Goal: Information Seeking & Learning: Learn about a topic

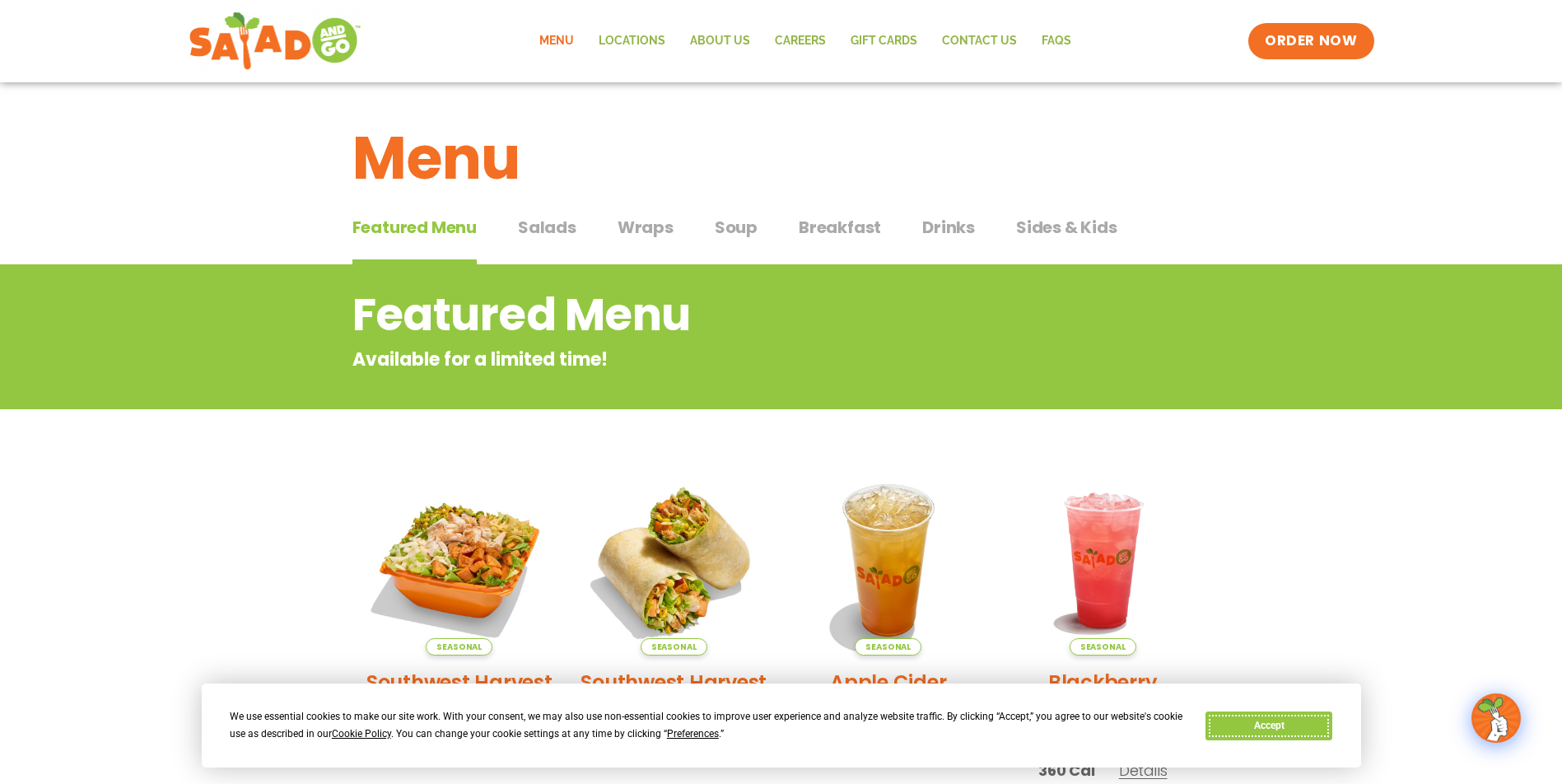
click at [1293, 723] on button "Accept" at bounding box center [1269, 725] width 127 height 29
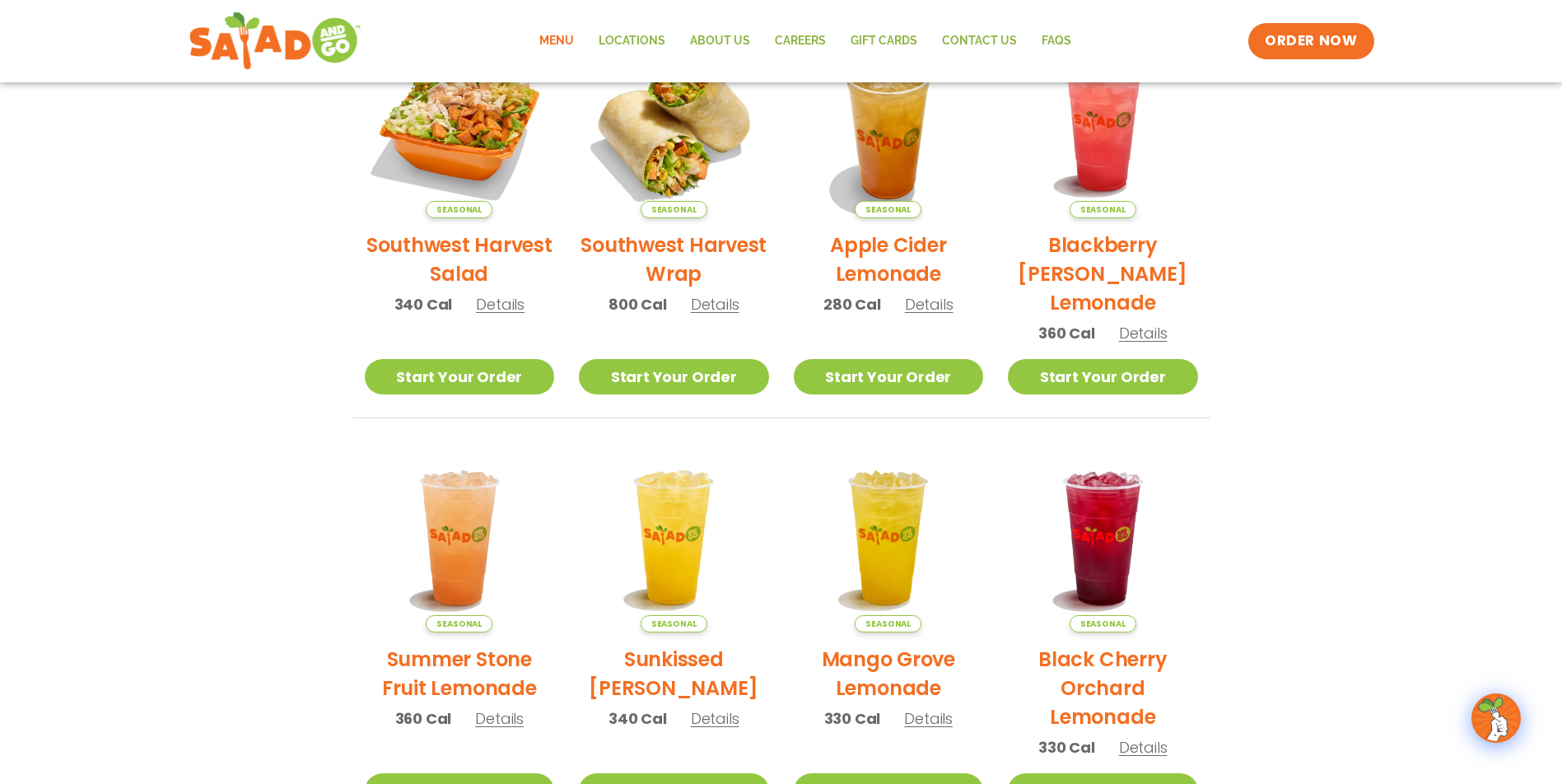
scroll to position [26, 0]
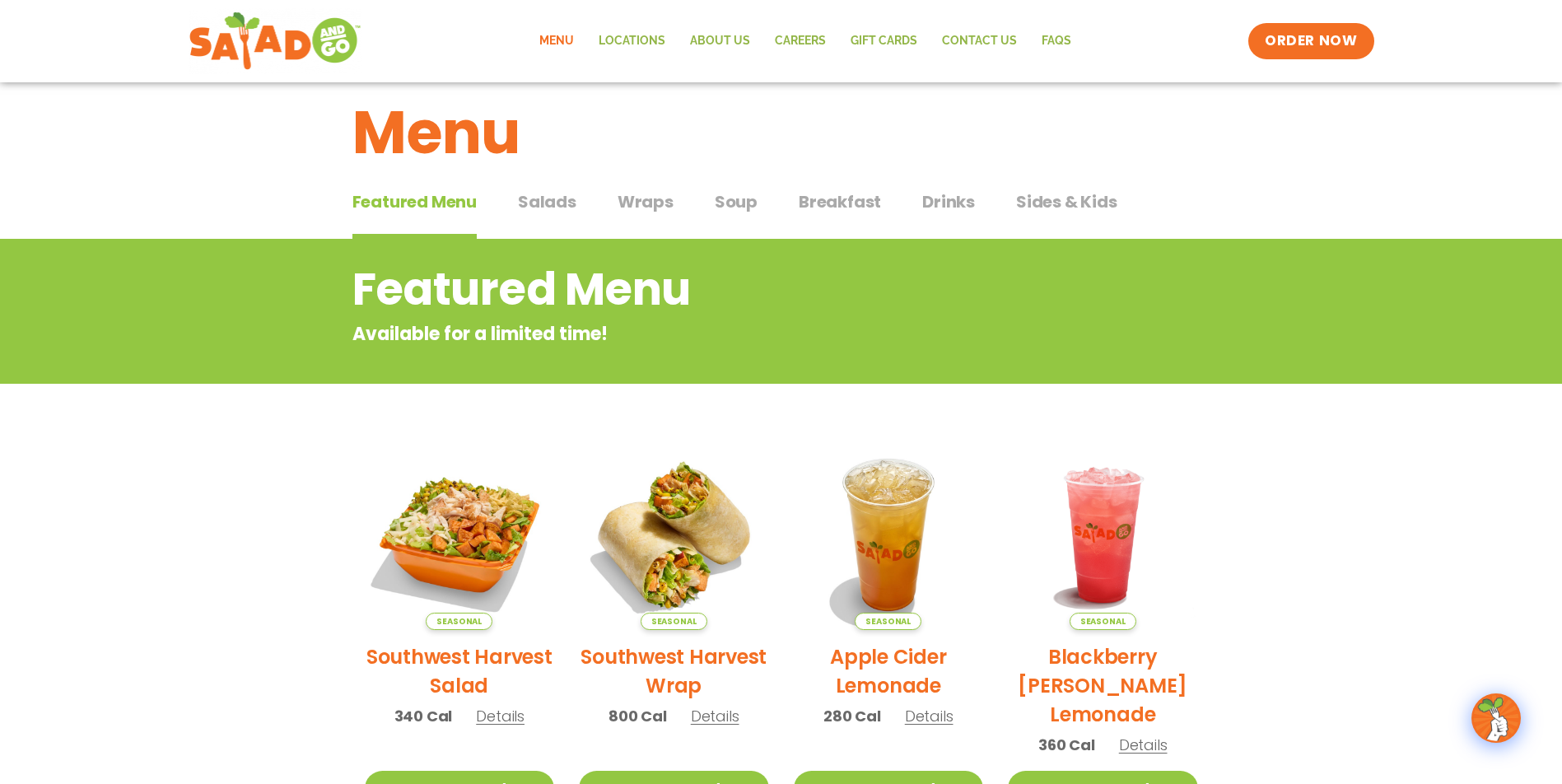
click at [528, 202] on span "Salads" at bounding box center [547, 202] width 58 height 25
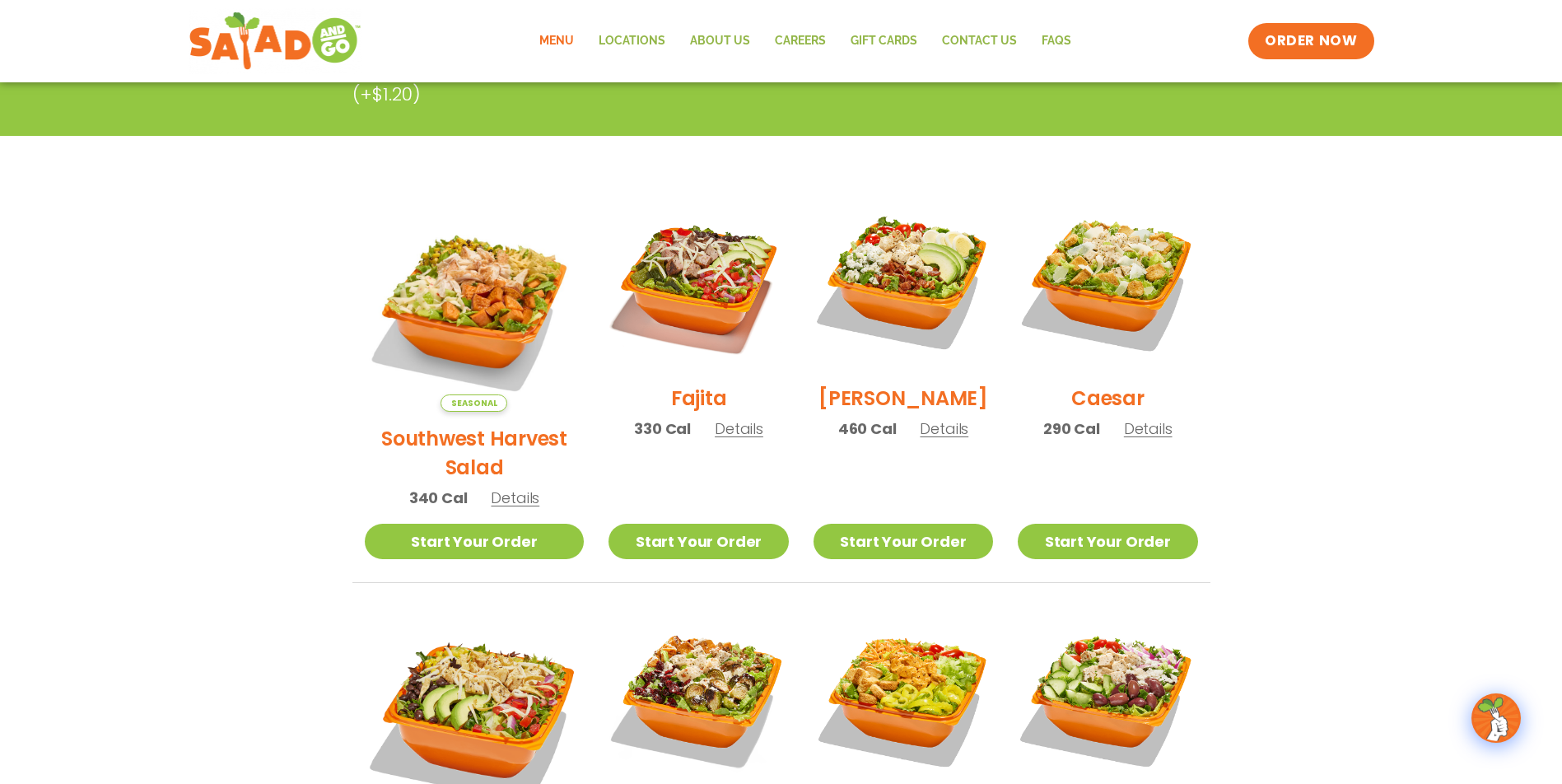
scroll to position [519, 0]
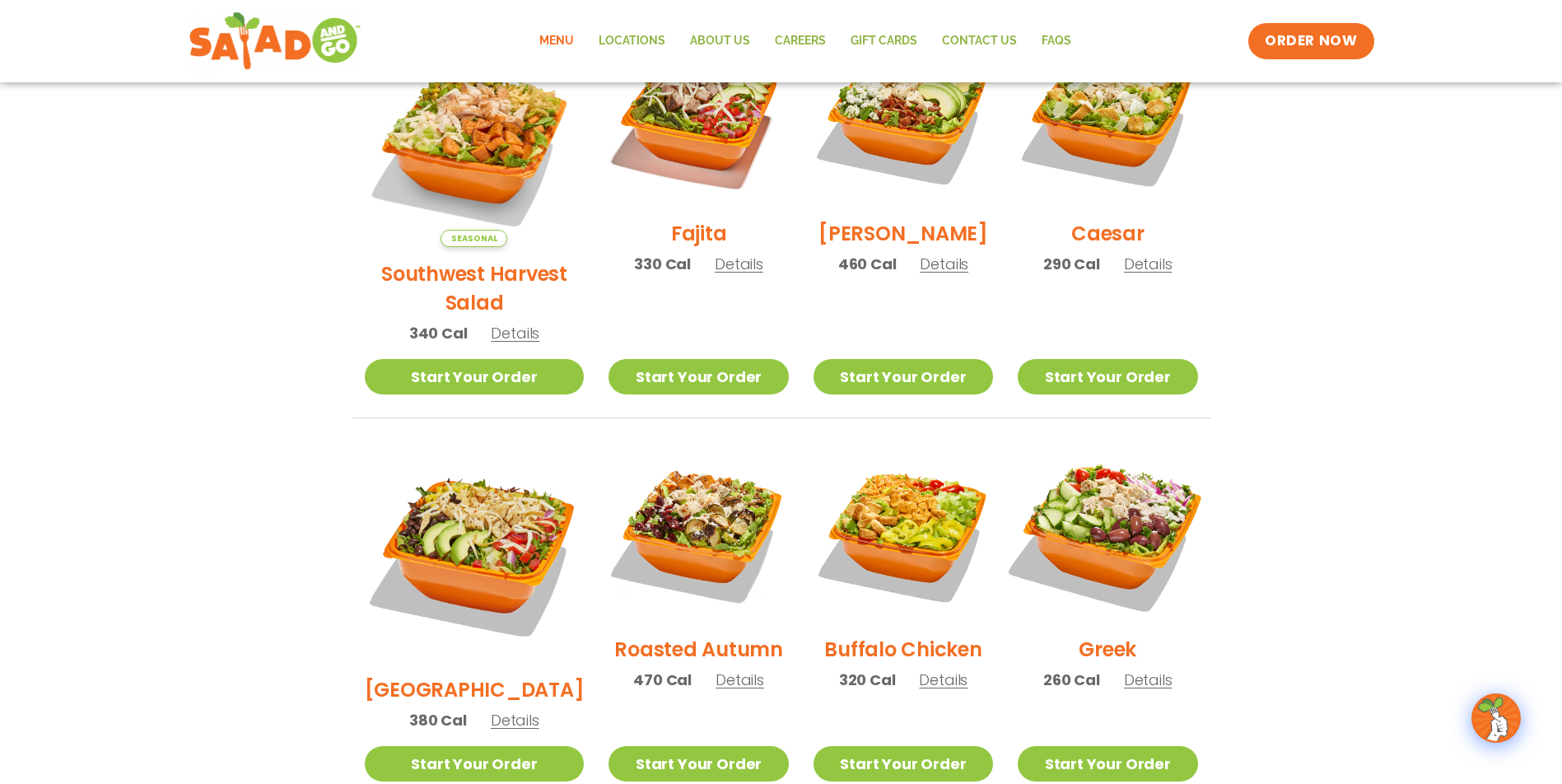
click at [1124, 500] on img at bounding box center [1108, 533] width 211 height 211
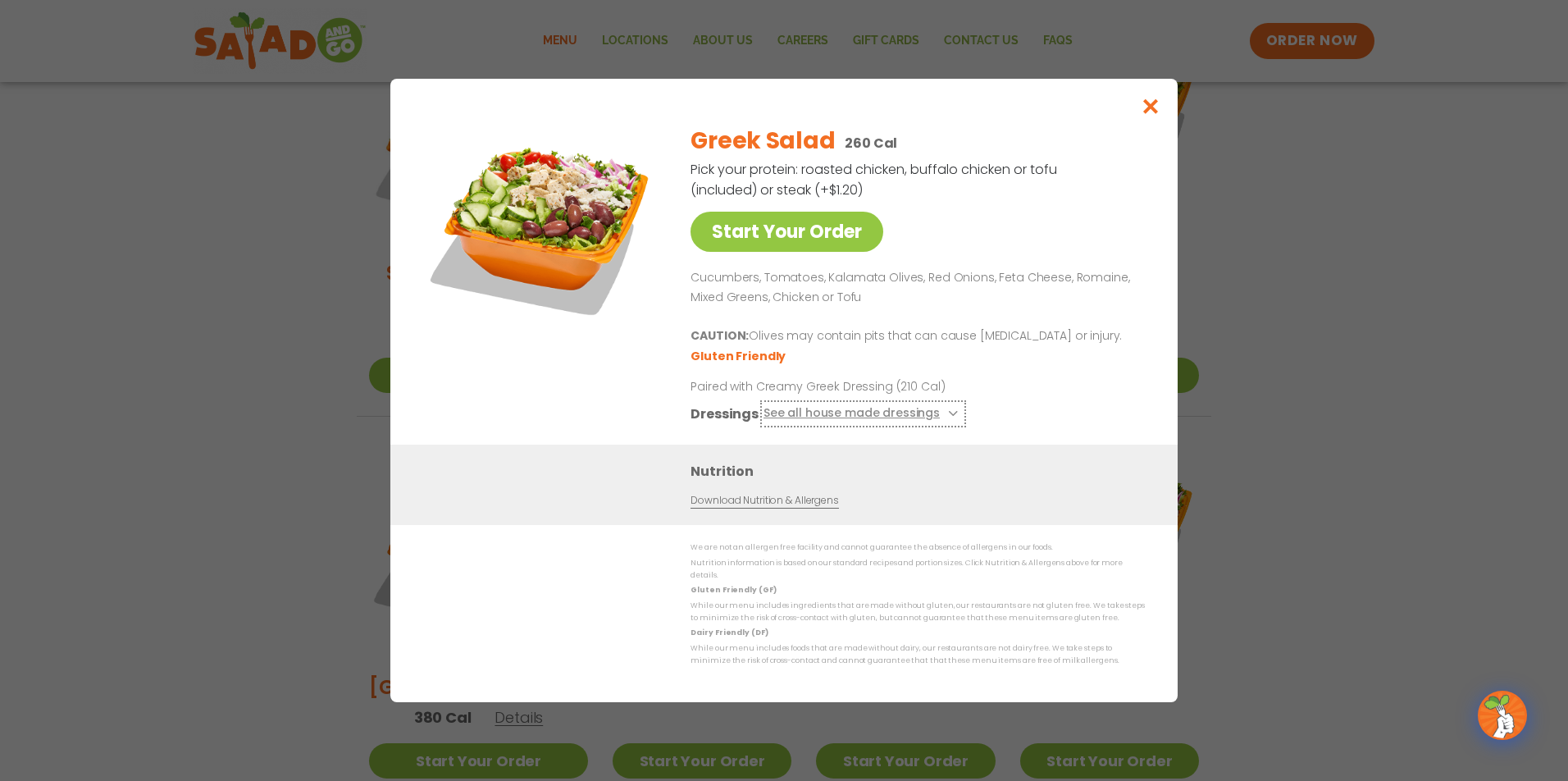
click at [948, 417] on icon at bounding box center [951, 413] width 7 height 7
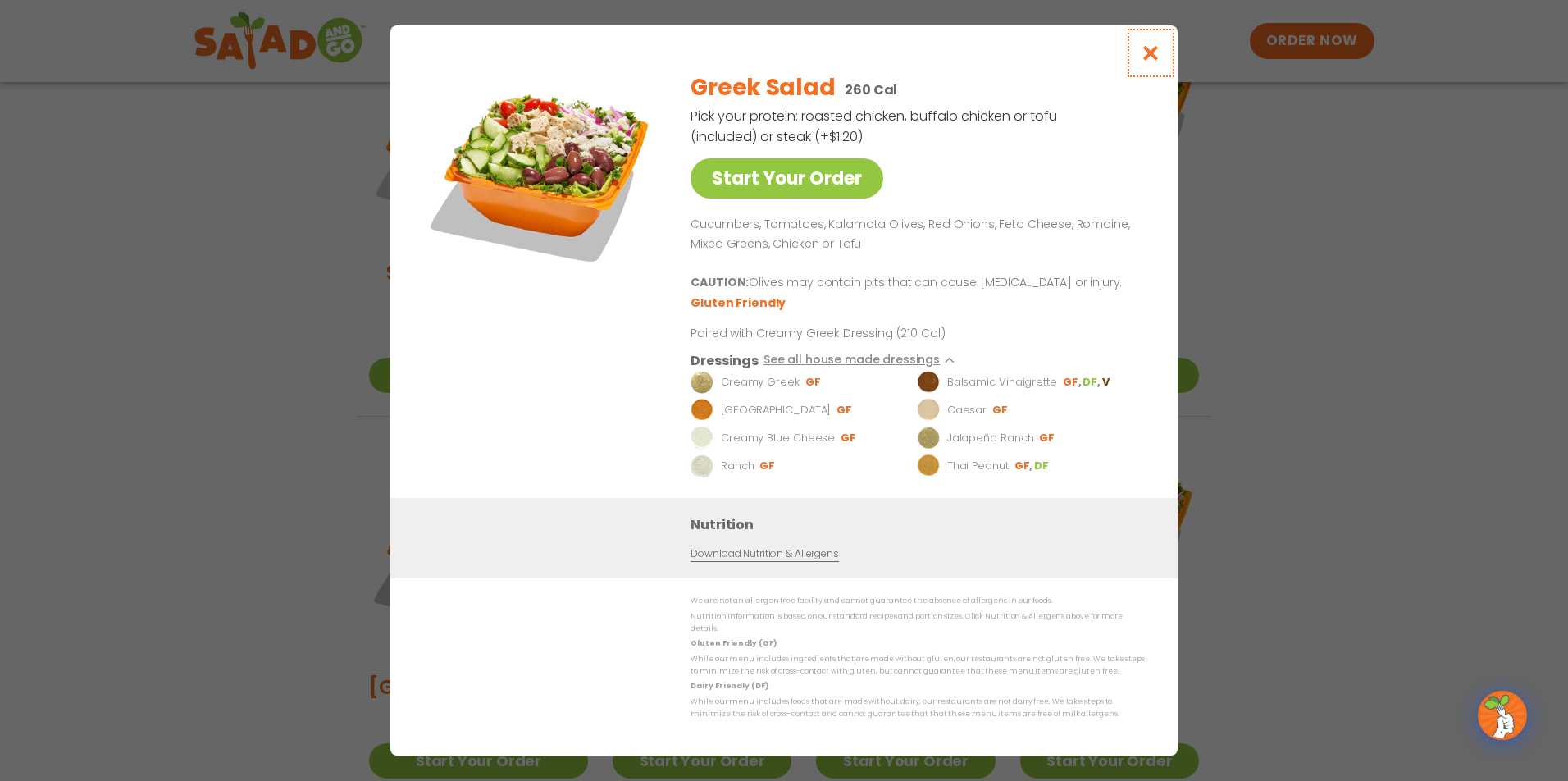
click at [1152, 61] on icon "Close modal" at bounding box center [1151, 53] width 21 height 17
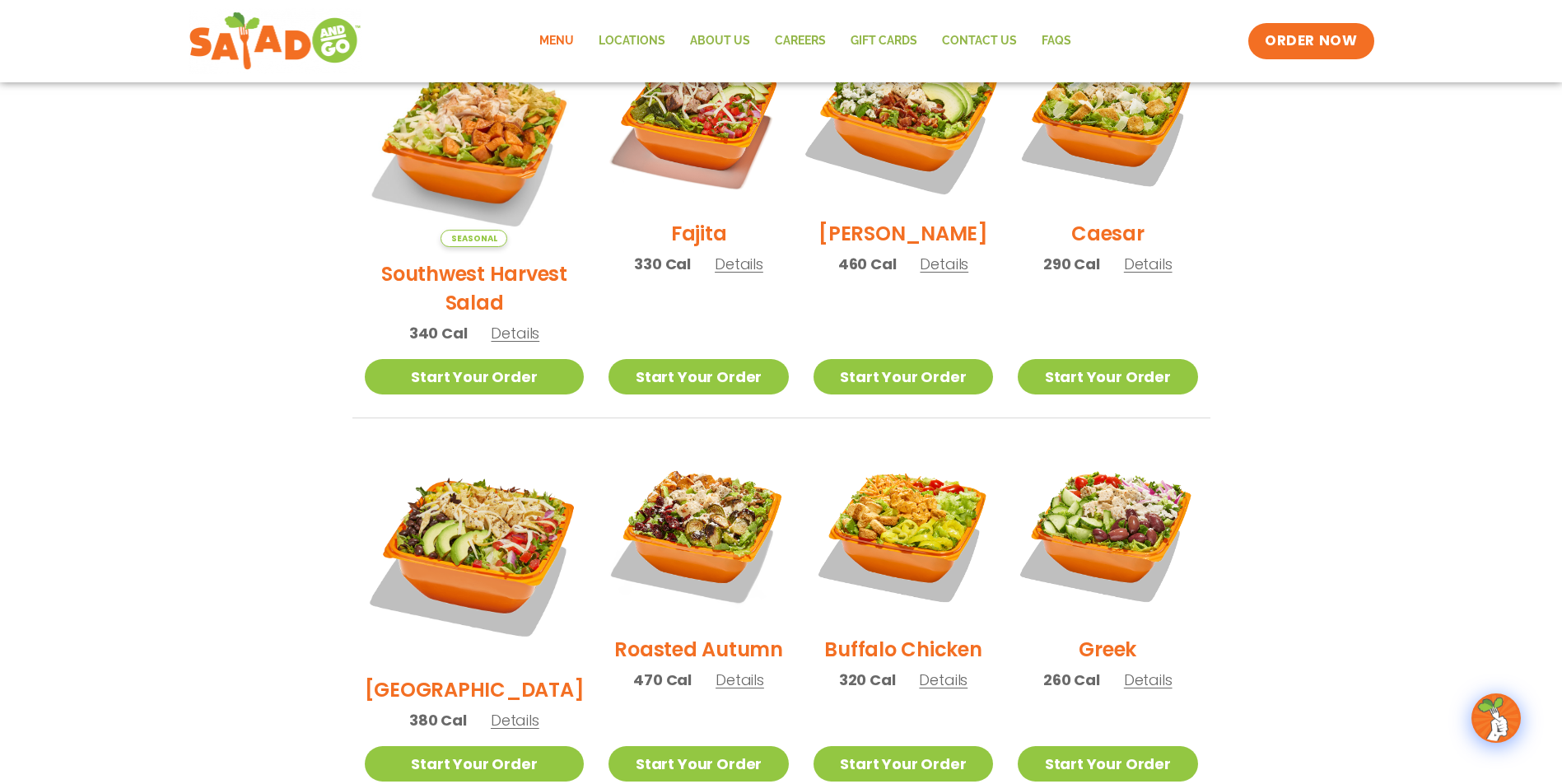
click at [910, 132] on img at bounding box center [903, 117] width 211 height 211
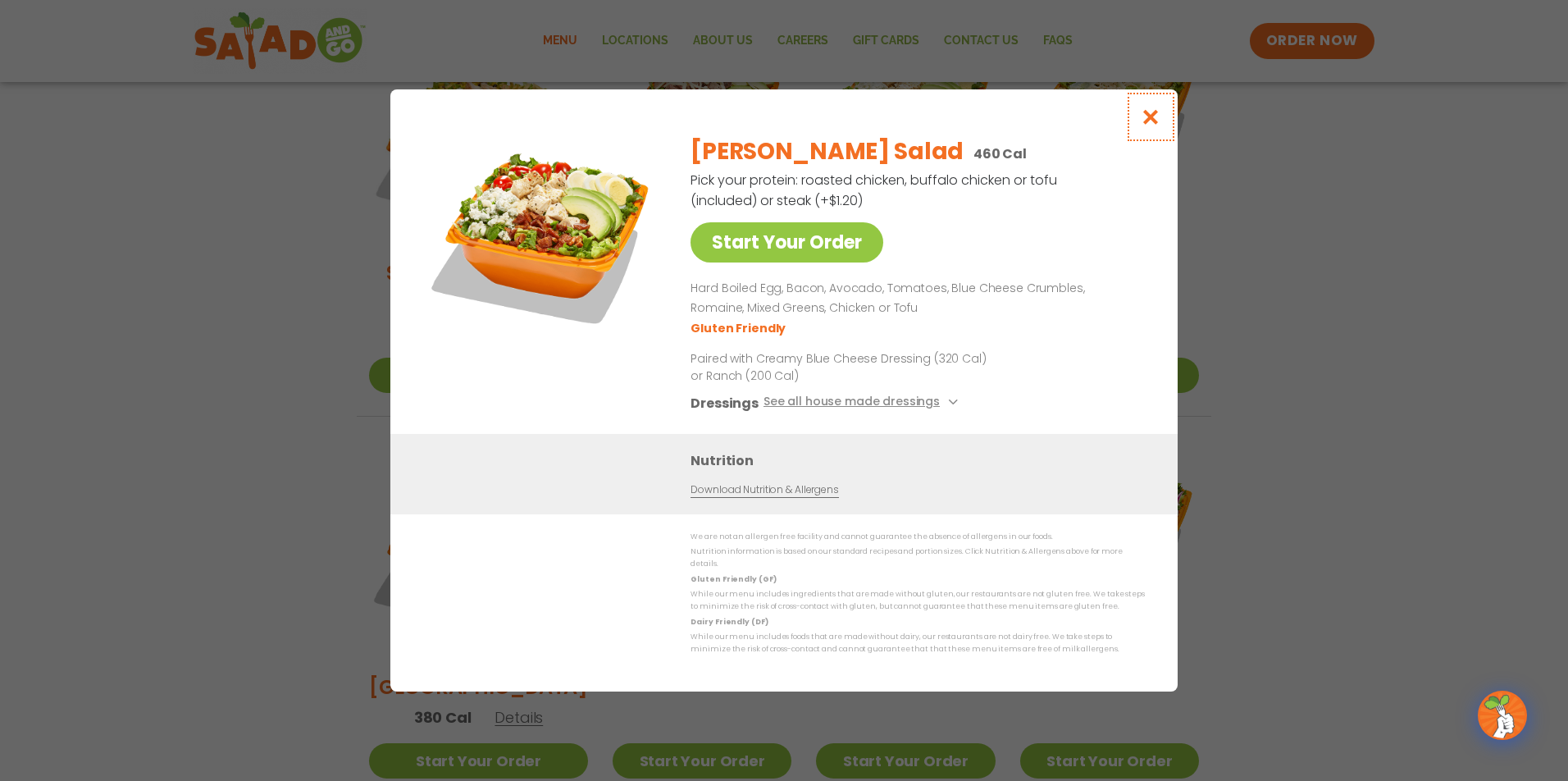
click at [1160, 121] on icon "Close modal" at bounding box center [1151, 117] width 21 height 17
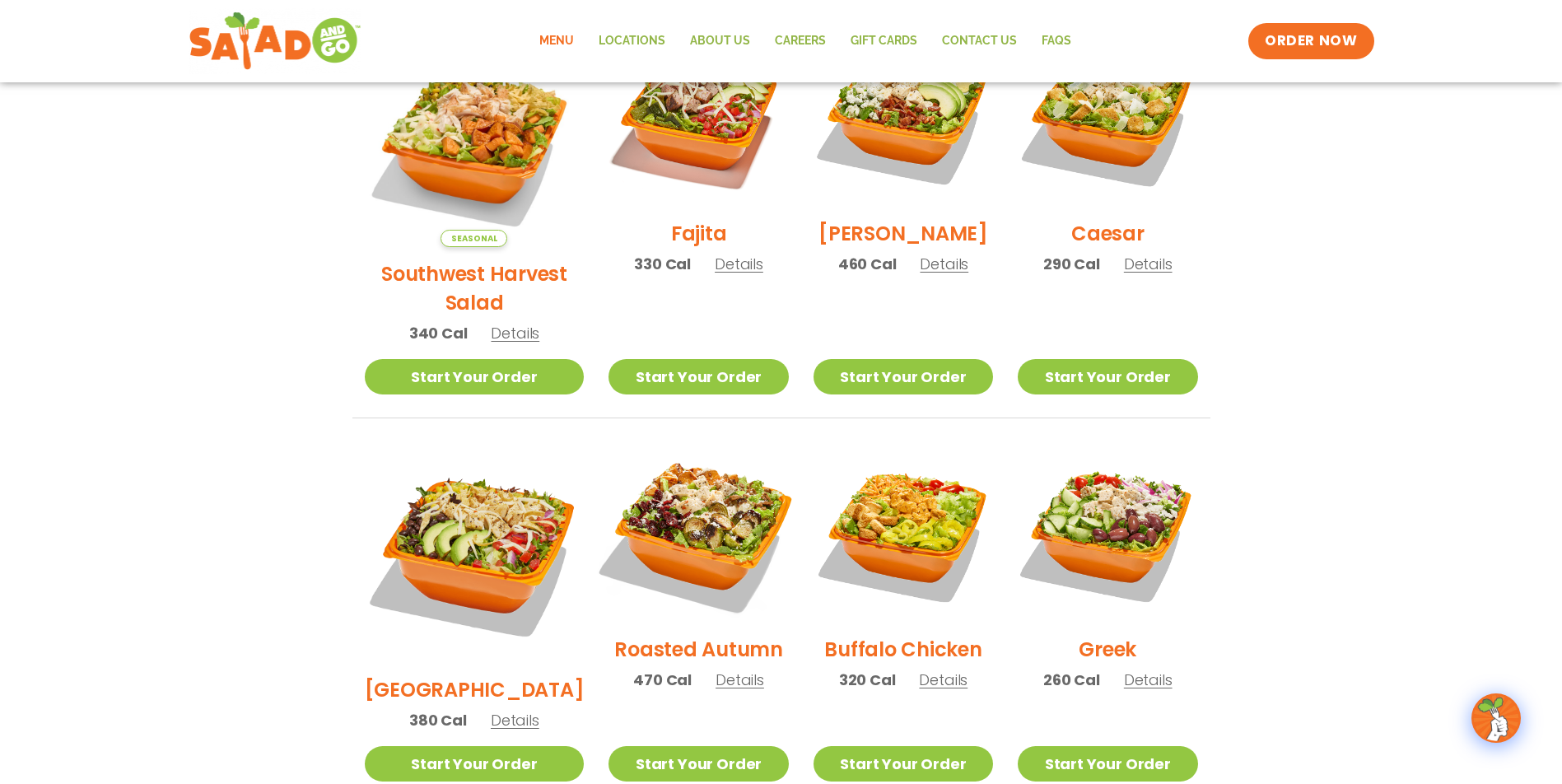
click at [669, 502] on img at bounding box center [698, 533] width 211 height 211
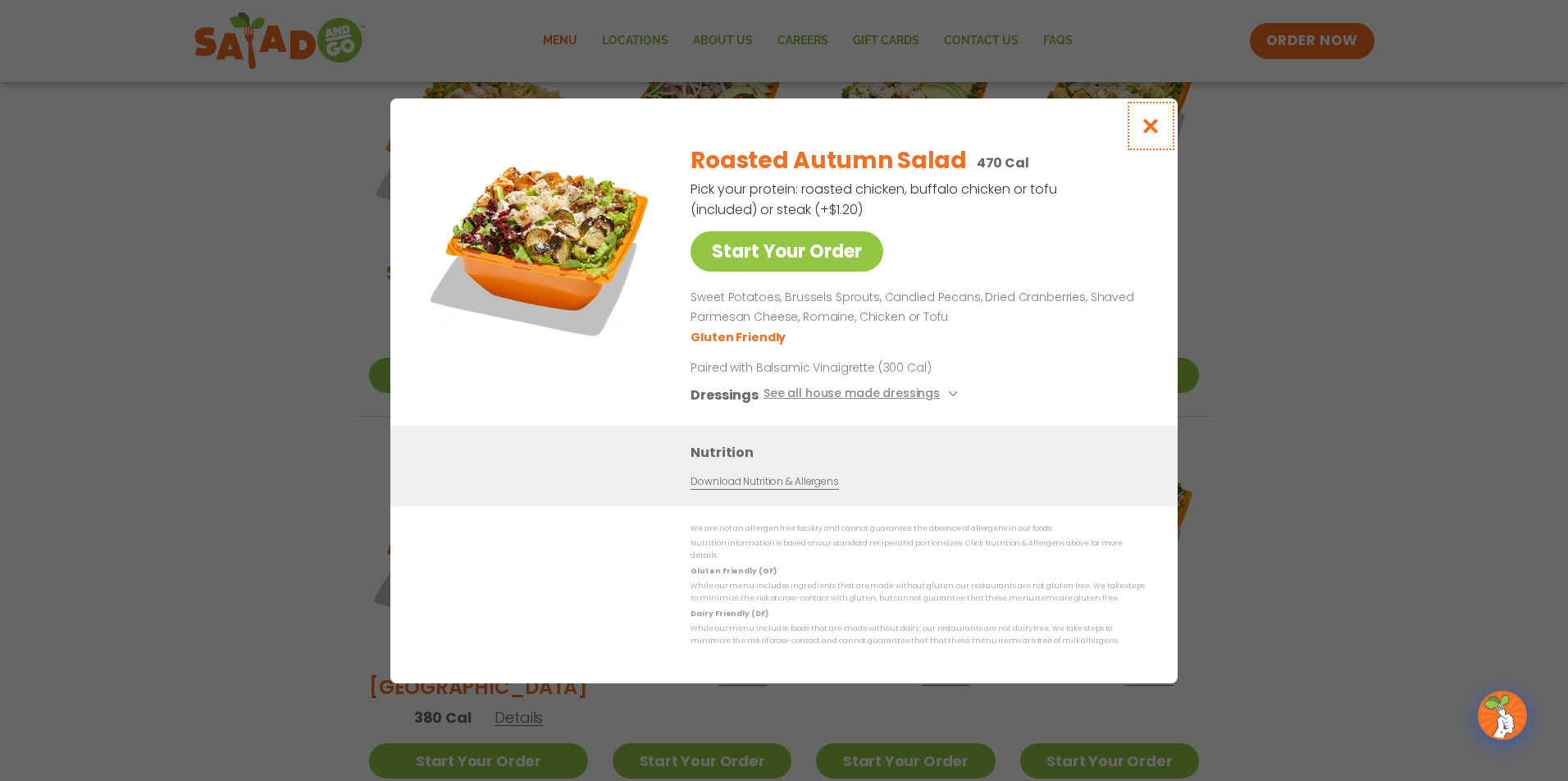
click at [1158, 133] on icon "Close modal" at bounding box center [1151, 126] width 21 height 17
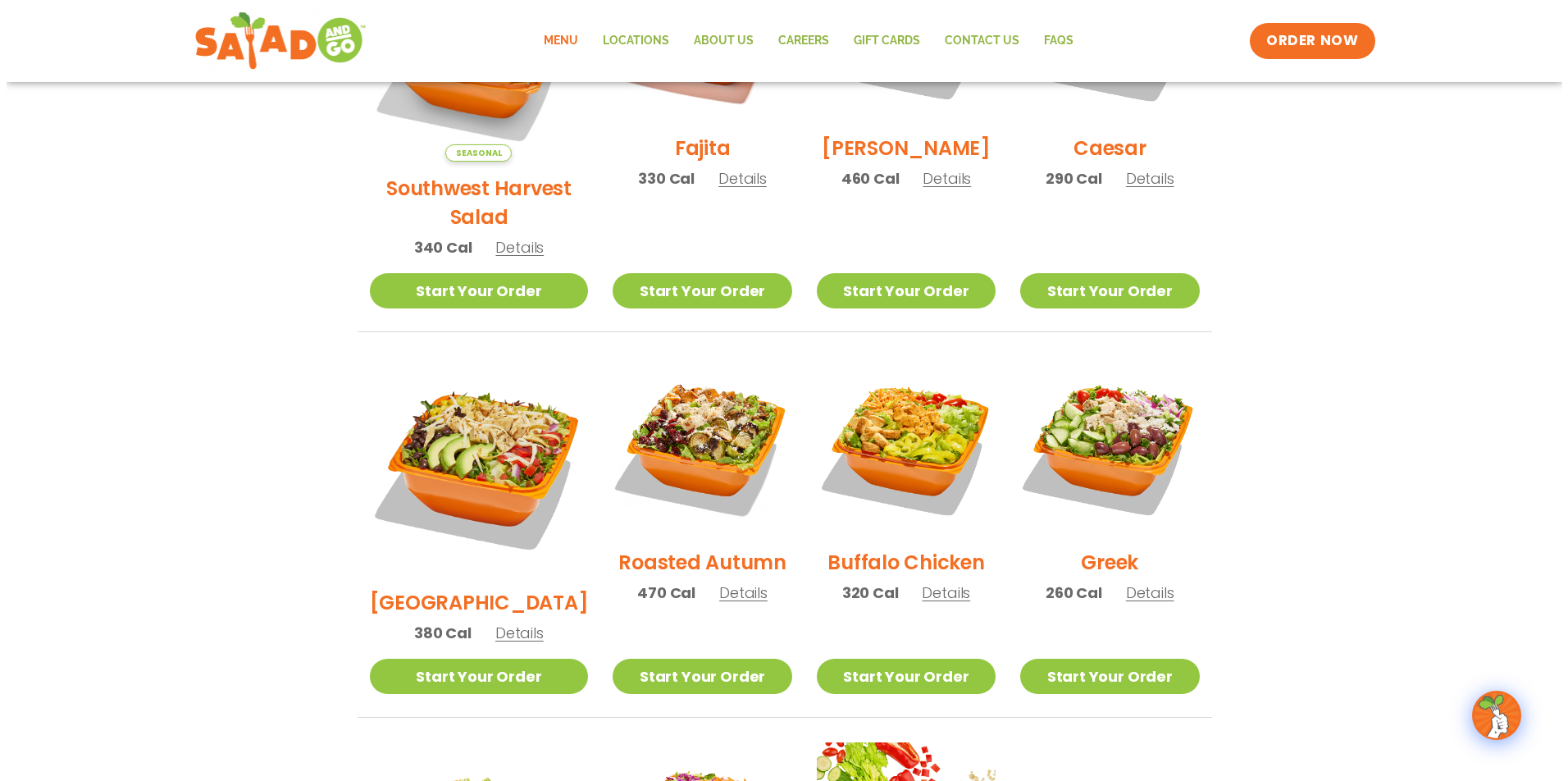
scroll to position [927, 0]
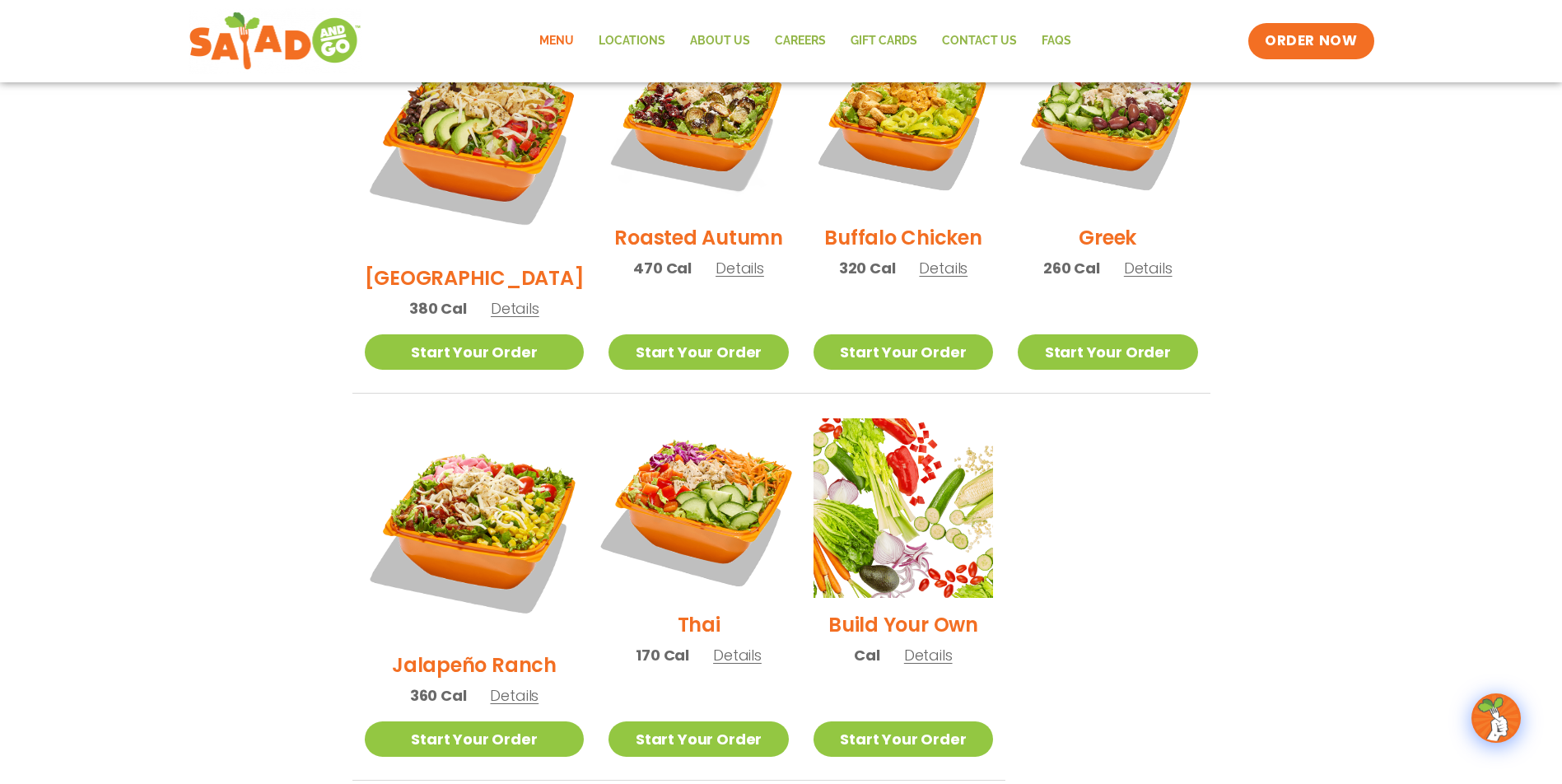
click at [708, 436] on img at bounding box center [698, 508] width 211 height 211
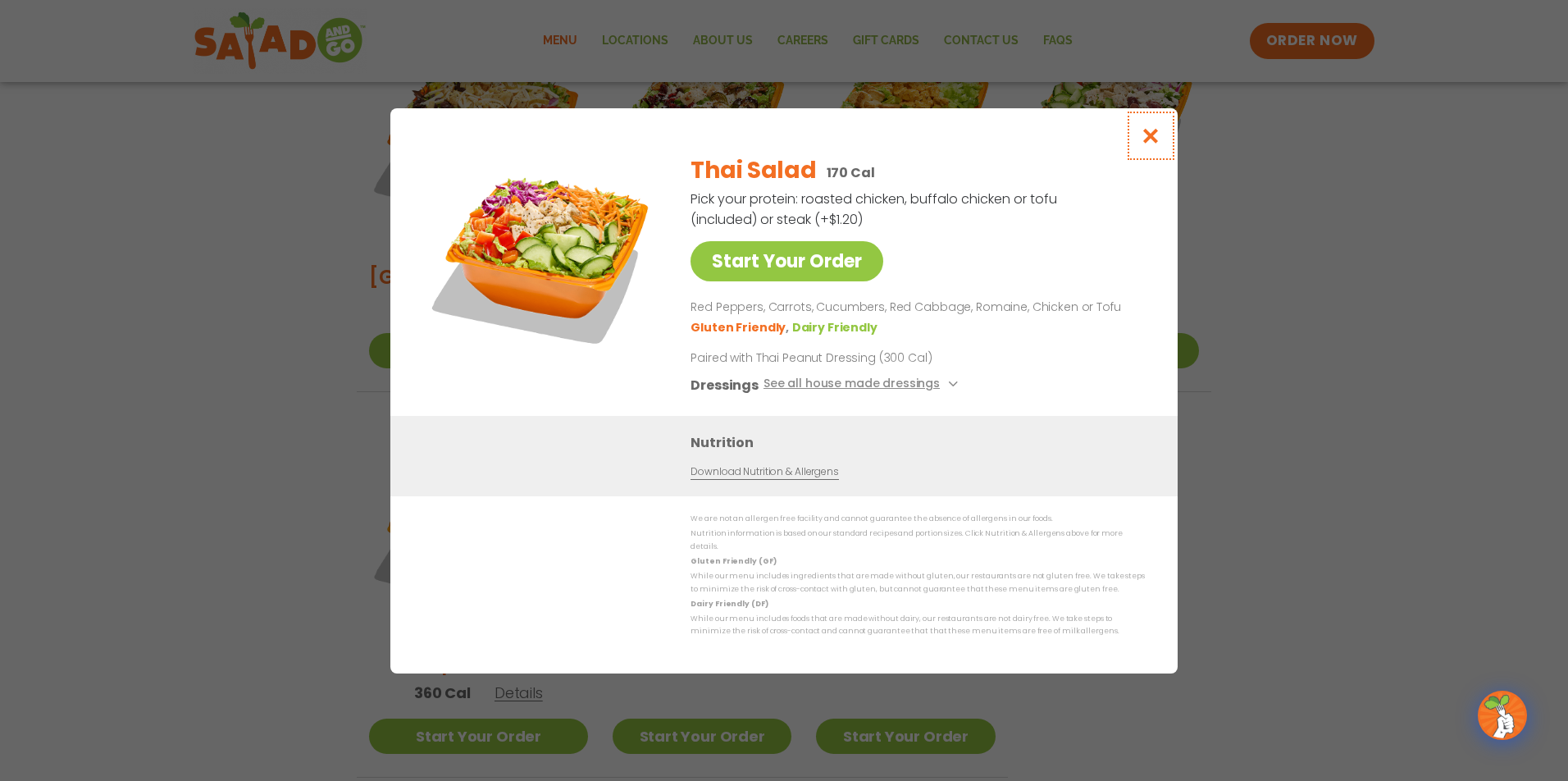
click at [1156, 143] on icon "Close modal" at bounding box center [1151, 136] width 21 height 17
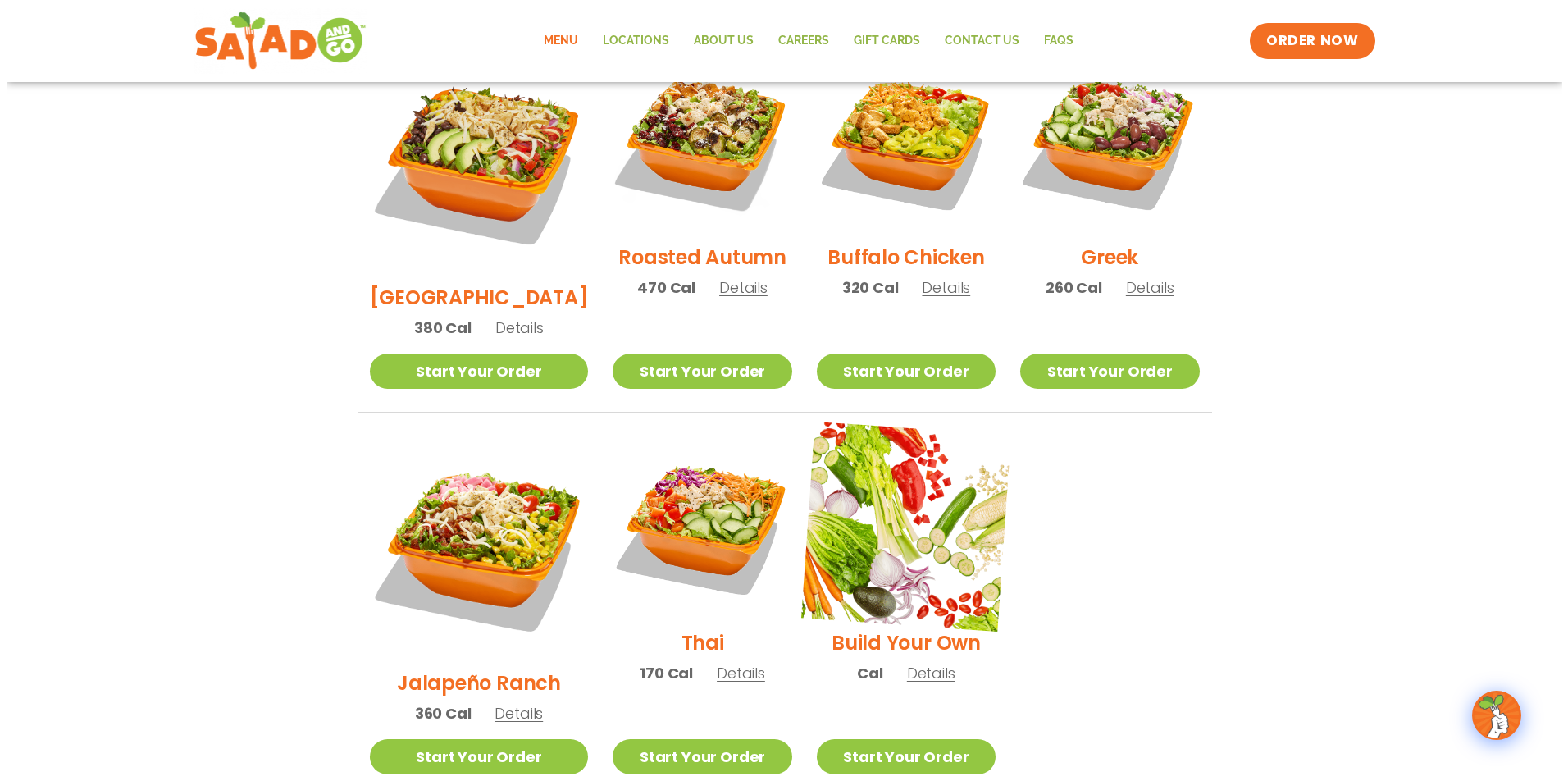
scroll to position [917, 0]
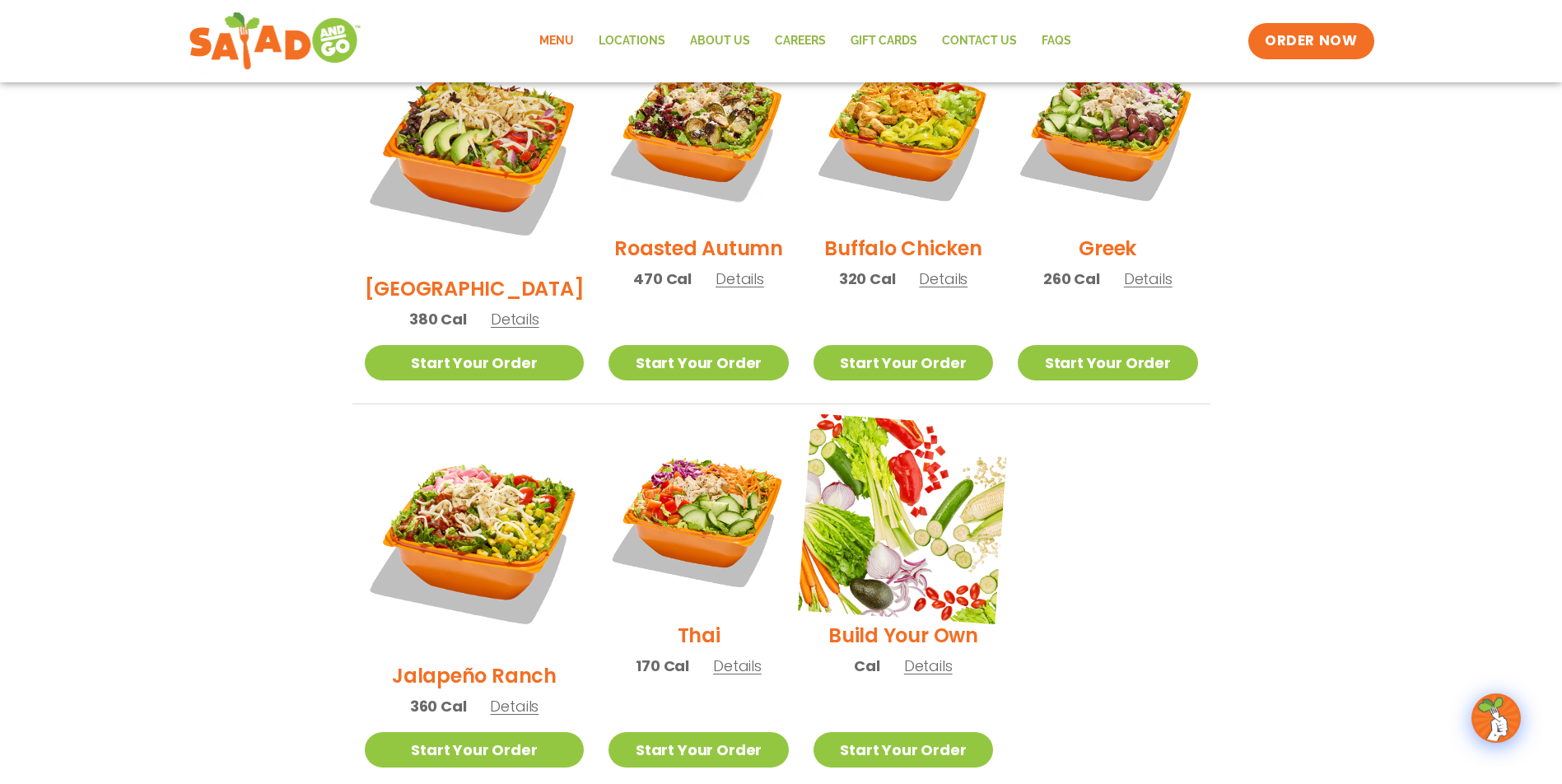
click at [853, 413] on img at bounding box center [903, 519] width 211 height 211
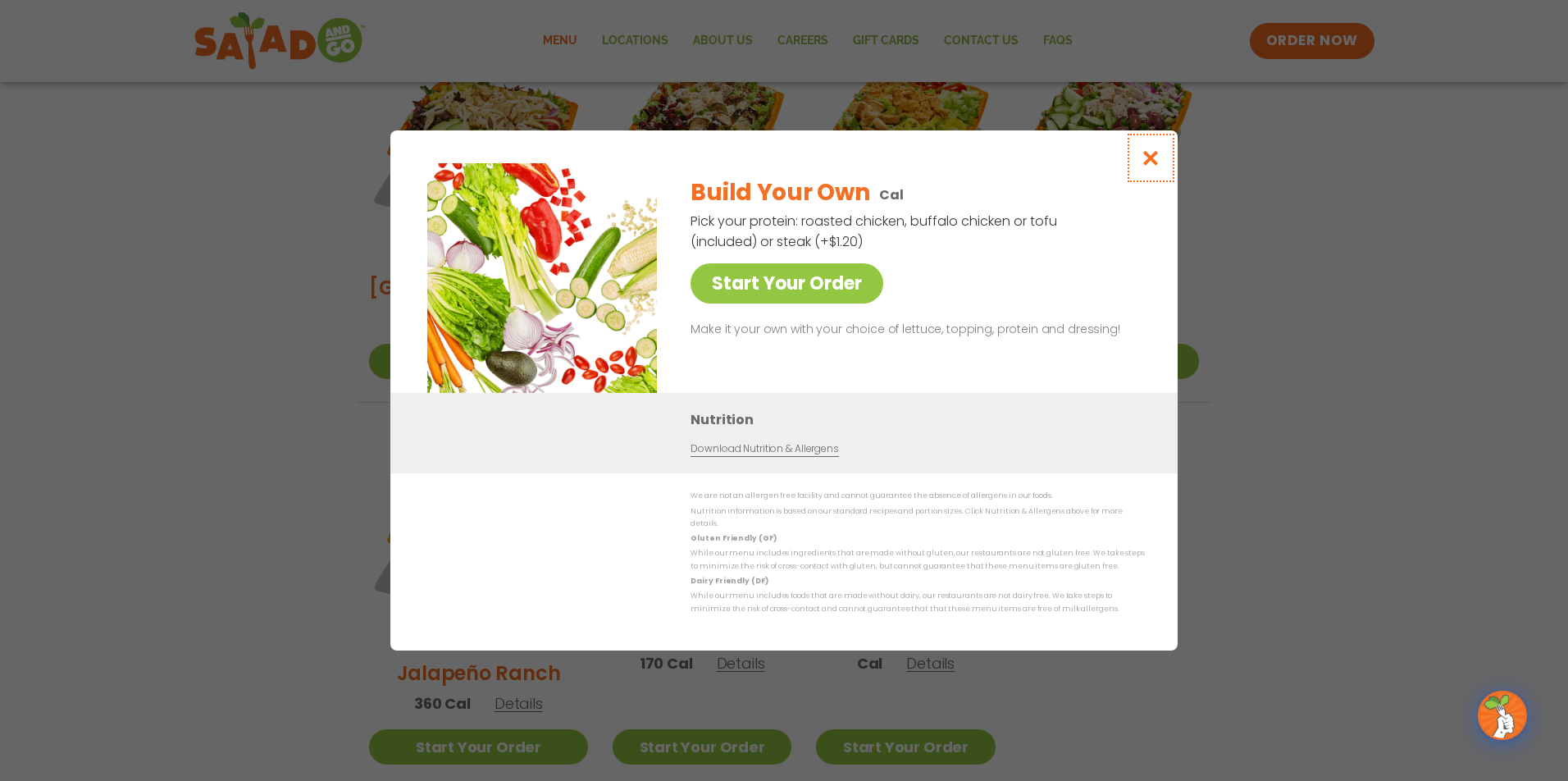
click at [1154, 160] on icon "Close modal" at bounding box center [1151, 158] width 21 height 17
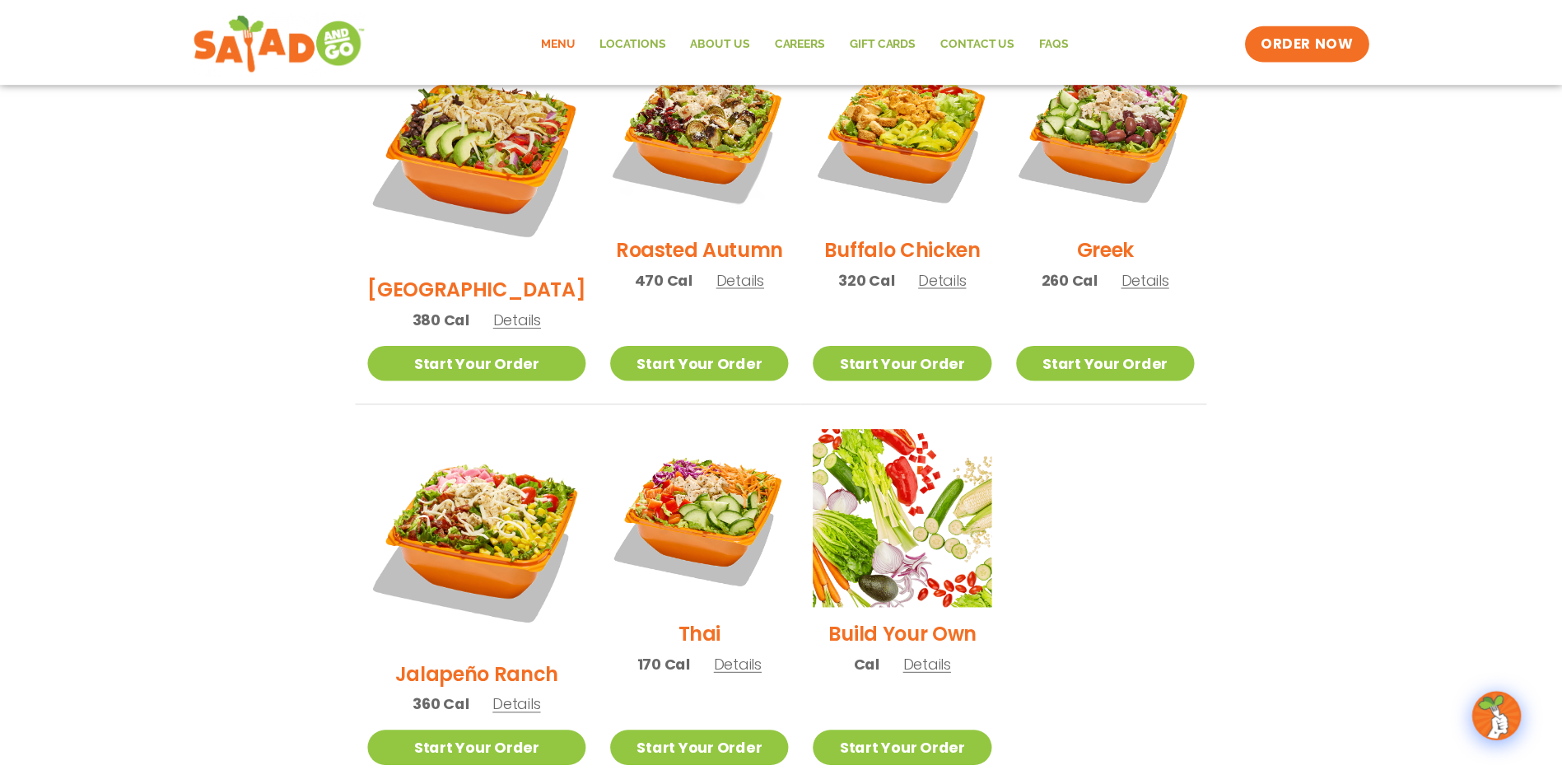
scroll to position [837, 0]
